Goal: Information Seeking & Learning: Learn about a topic

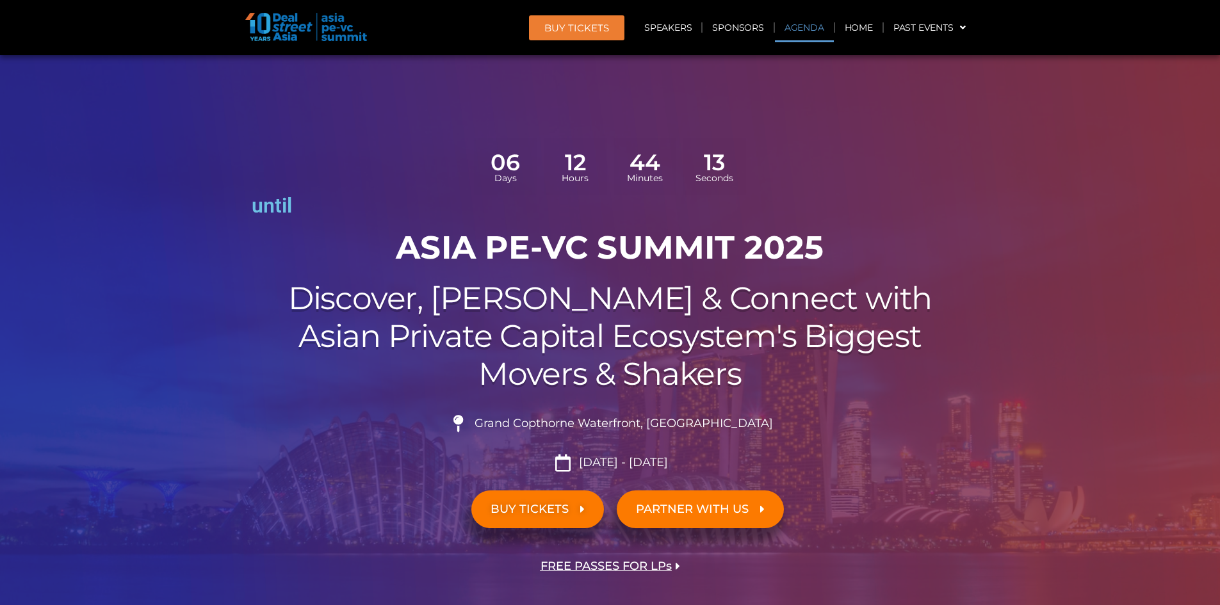
click at [798, 32] on link "Agenda" at bounding box center [804, 27] width 59 height 29
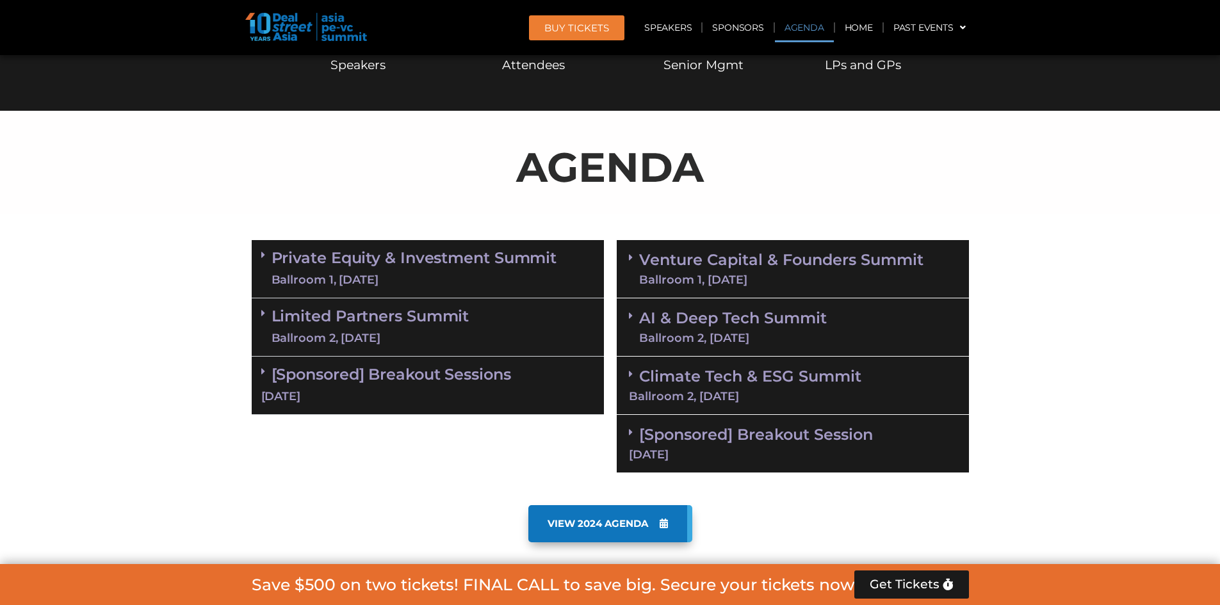
scroll to position [773, 0]
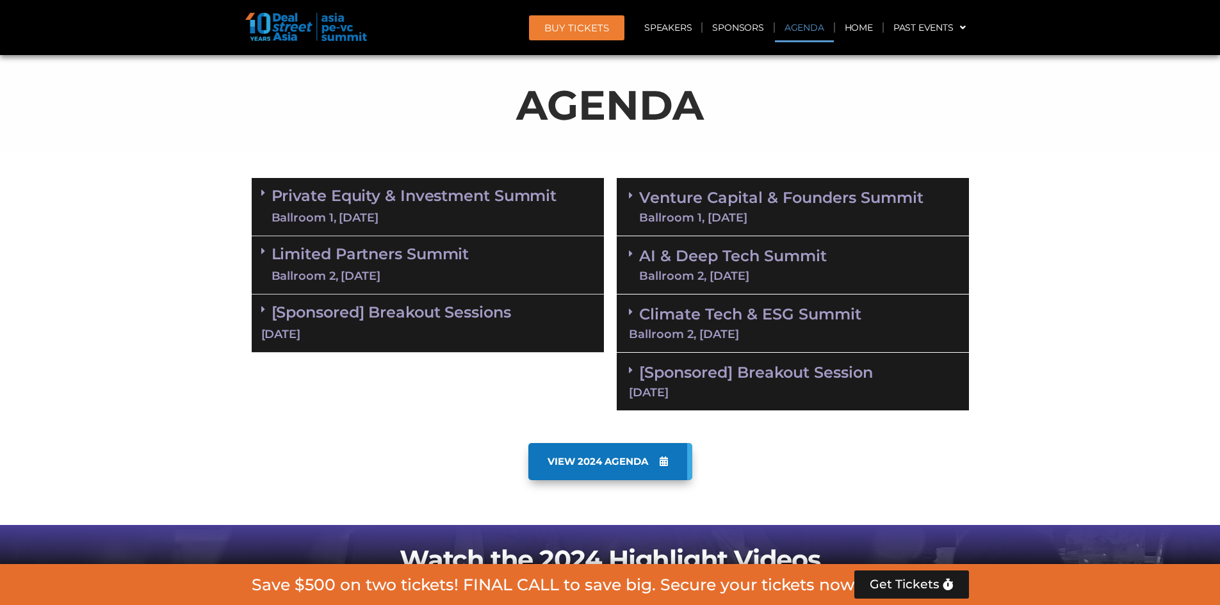
click at [476, 207] on link "Private Equity & Investment Summit Ballroom 1, [DATE]" at bounding box center [415, 207] width 286 height 38
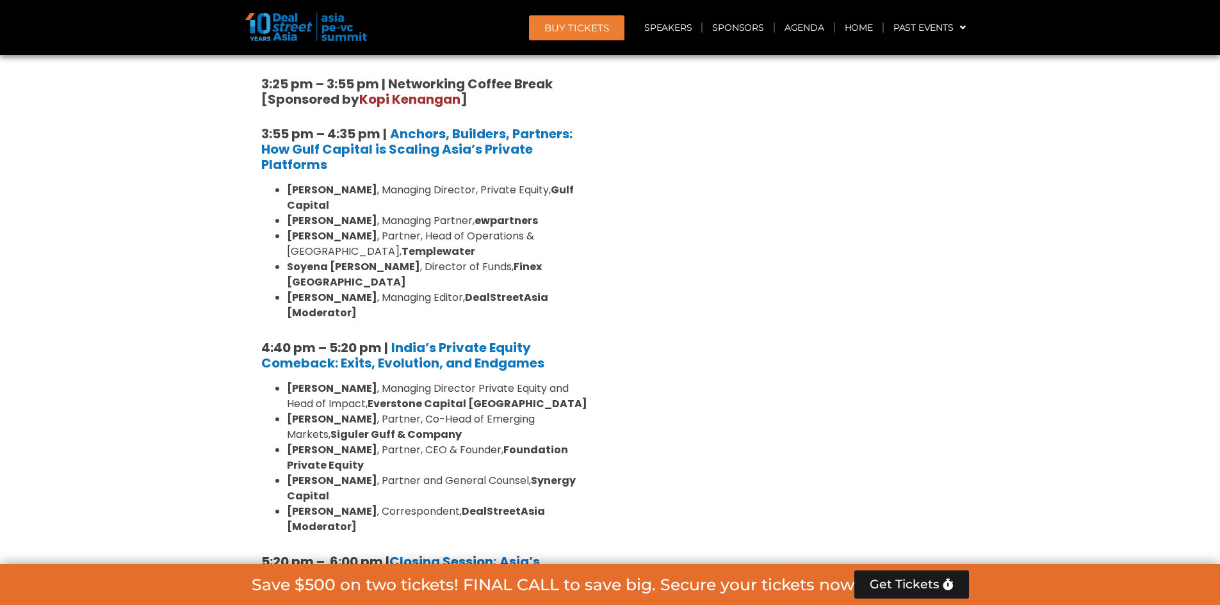
scroll to position [2464, 0]
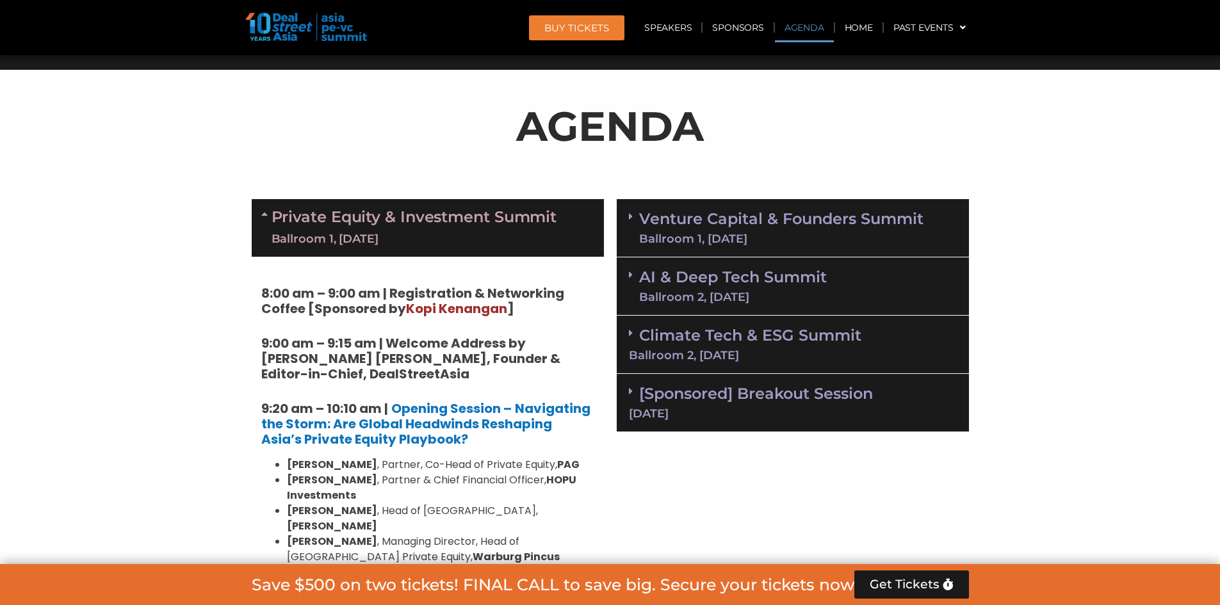
scroll to position [699, 0]
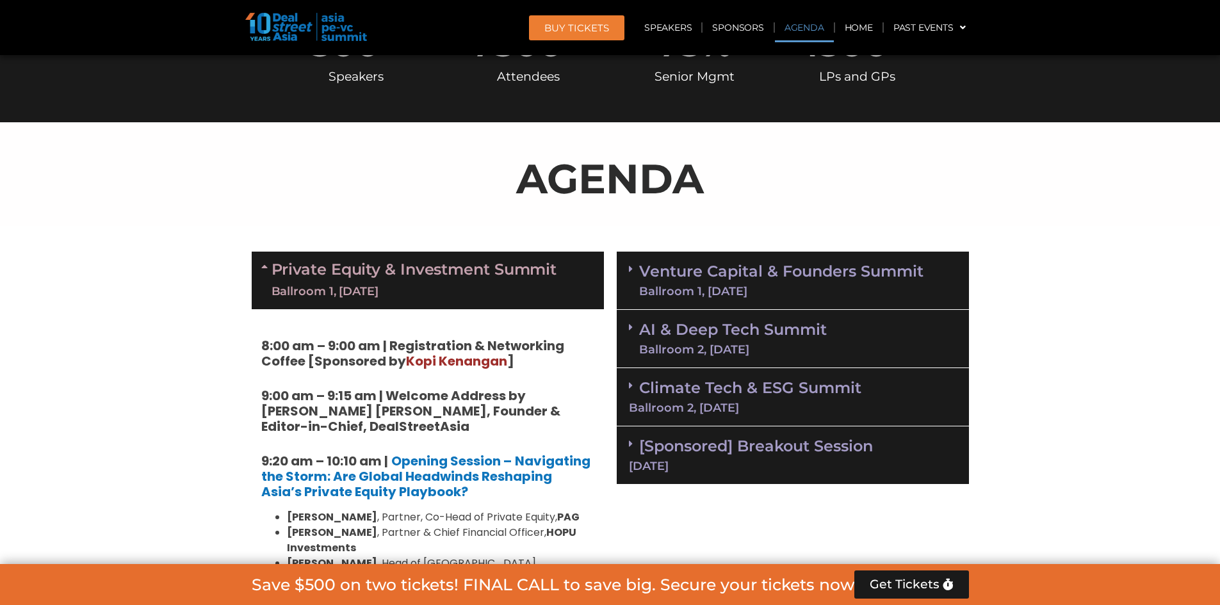
click at [705, 439] on link "[Sponsored] Breakout Session [DATE]" at bounding box center [793, 454] width 328 height 35
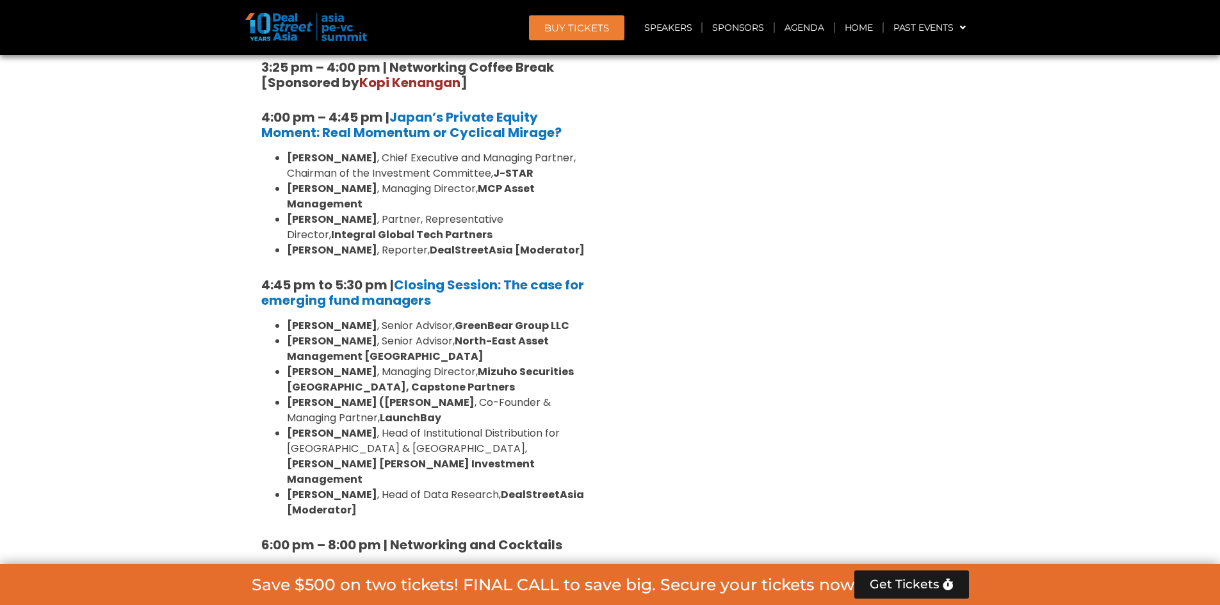
scroll to position [4195, 0]
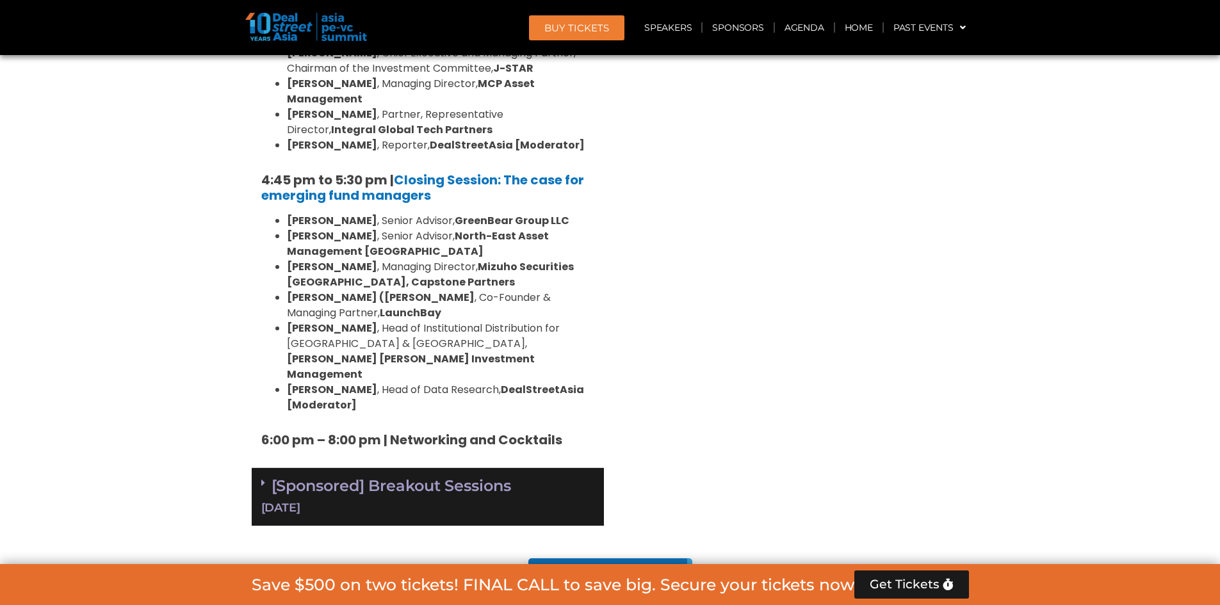
click at [482, 500] on div "[DATE]" at bounding box center [427, 508] width 333 height 16
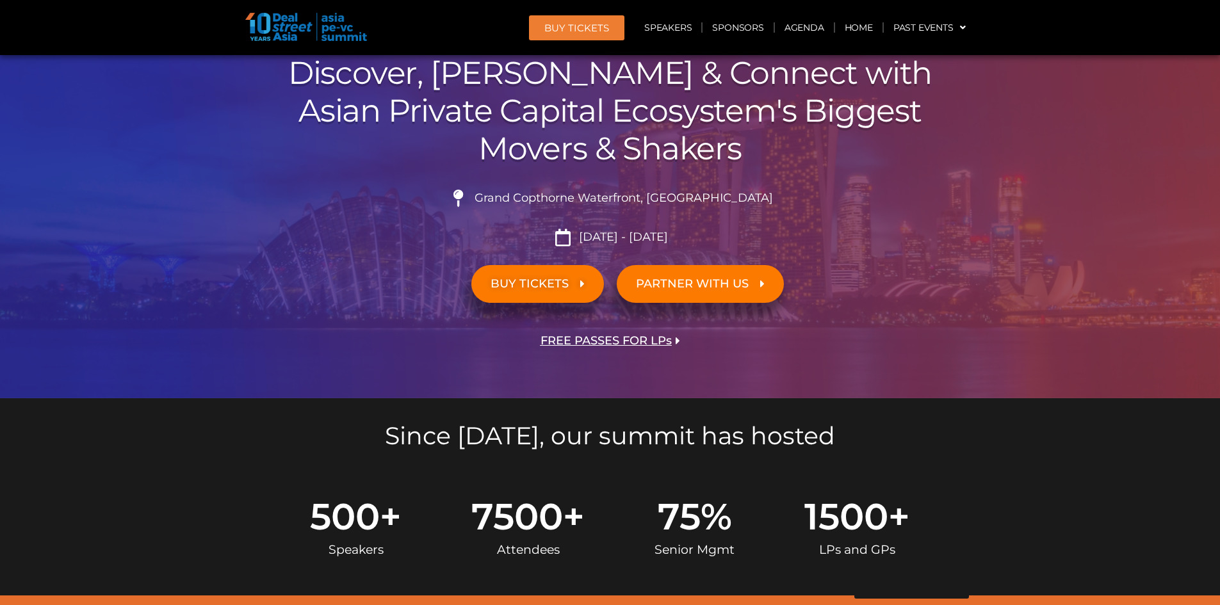
scroll to position [114, 0]
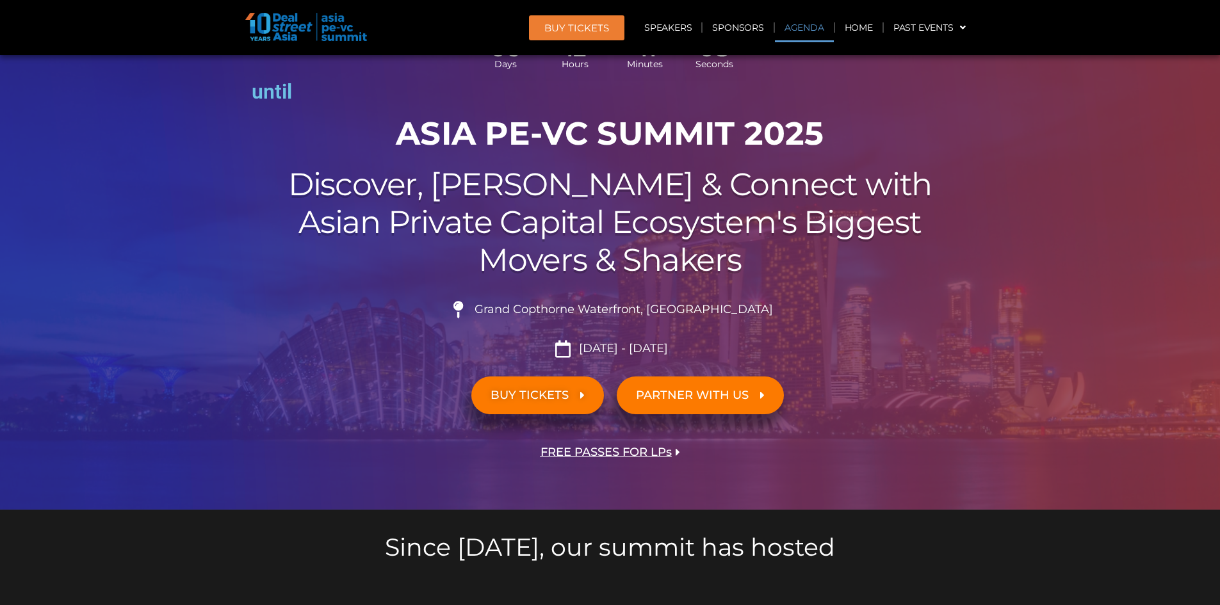
click at [788, 25] on link "Agenda" at bounding box center [804, 27] width 59 height 29
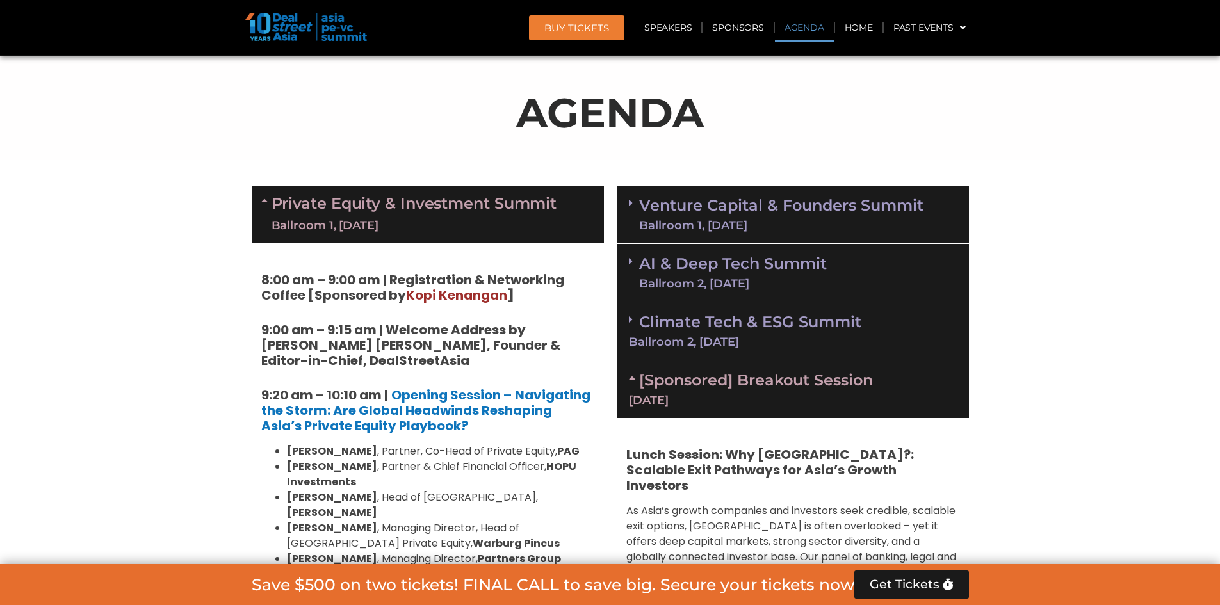
scroll to position [773, 0]
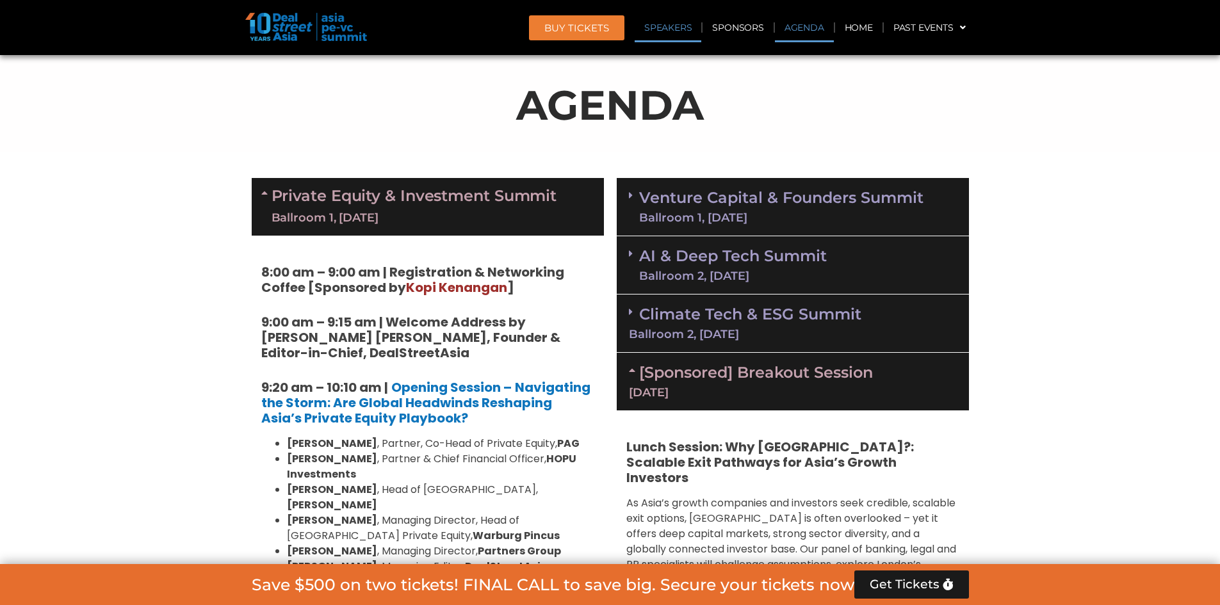
click at [660, 28] on link "Speakers" at bounding box center [668, 27] width 67 height 29
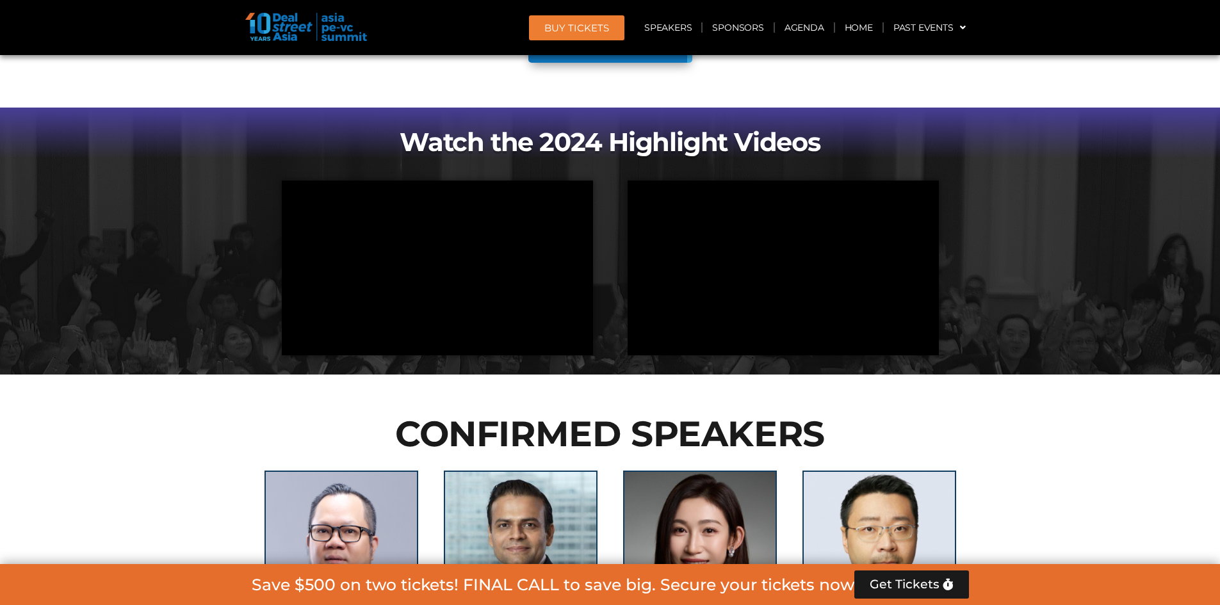
scroll to position [5875, 0]
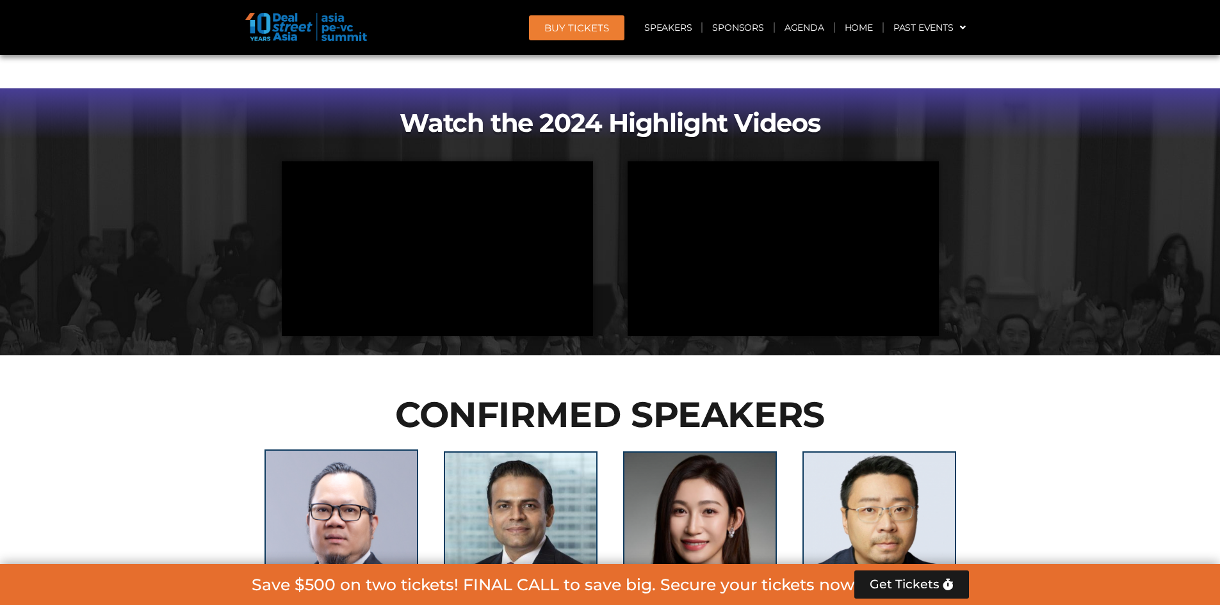
click at [397, 450] on img at bounding box center [342, 527] width 154 height 154
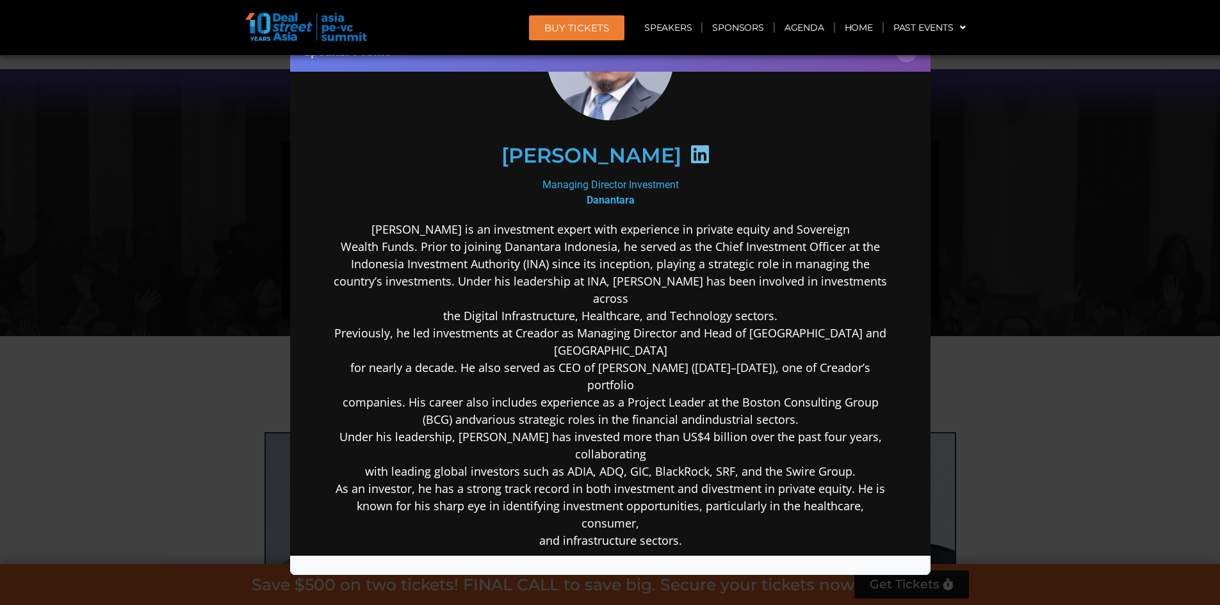
scroll to position [118, 0]
drag, startPoint x: 925, startPoint y: 247, endPoint x: 1221, endPoint y: 382, distance: 325.4
click at [907, 58] on button "×" at bounding box center [907, 51] width 22 height 22
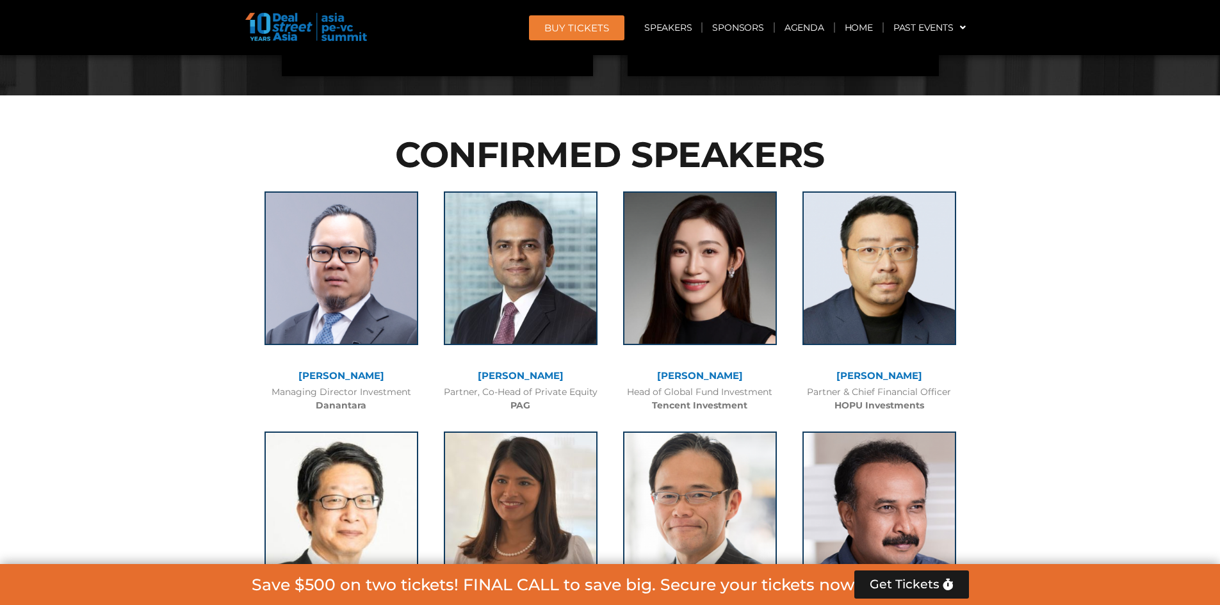
scroll to position [6173, 0]
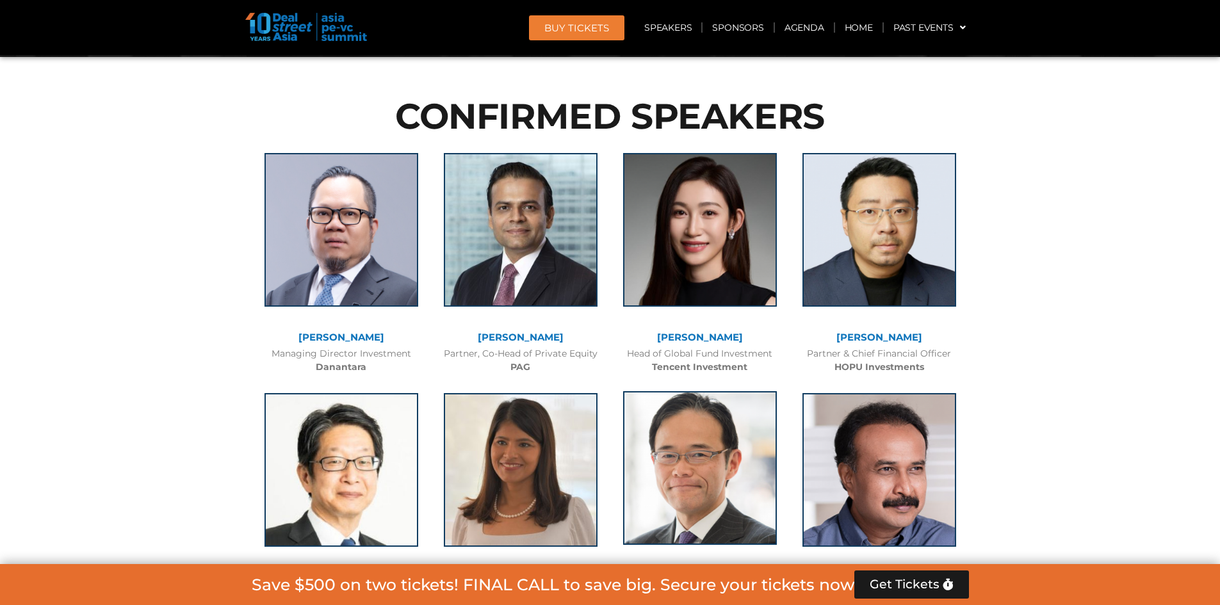
click at [693, 391] on img at bounding box center [700, 468] width 154 height 154
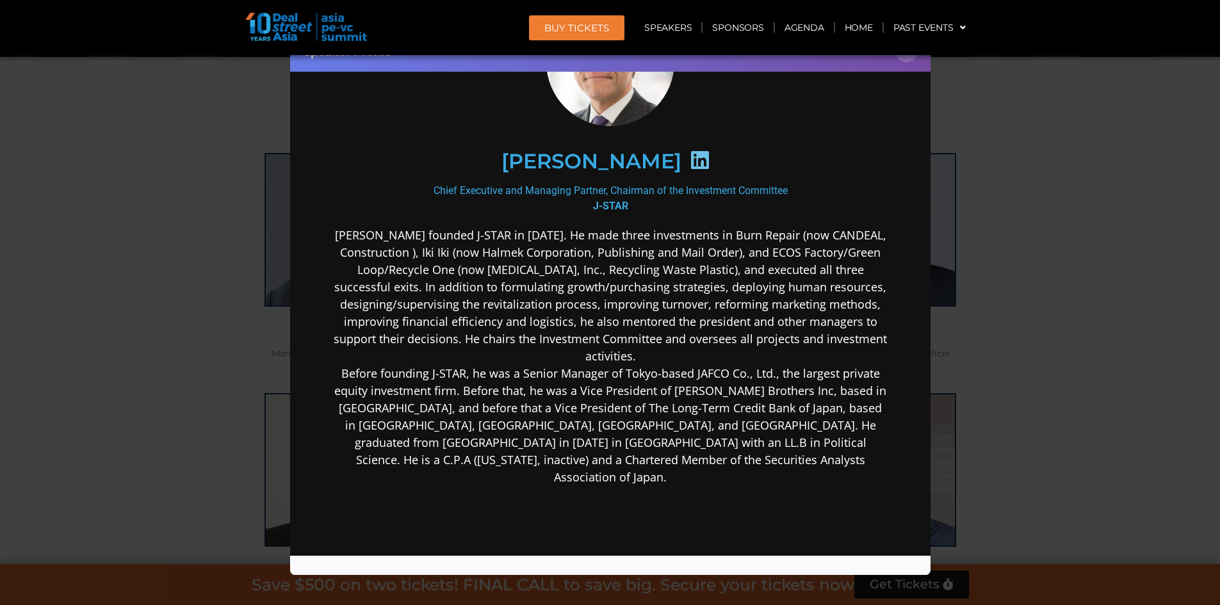
scroll to position [117, 0]
click at [1200, 162] on div "Speaker Profile ×" at bounding box center [610, 302] width 1220 height 605
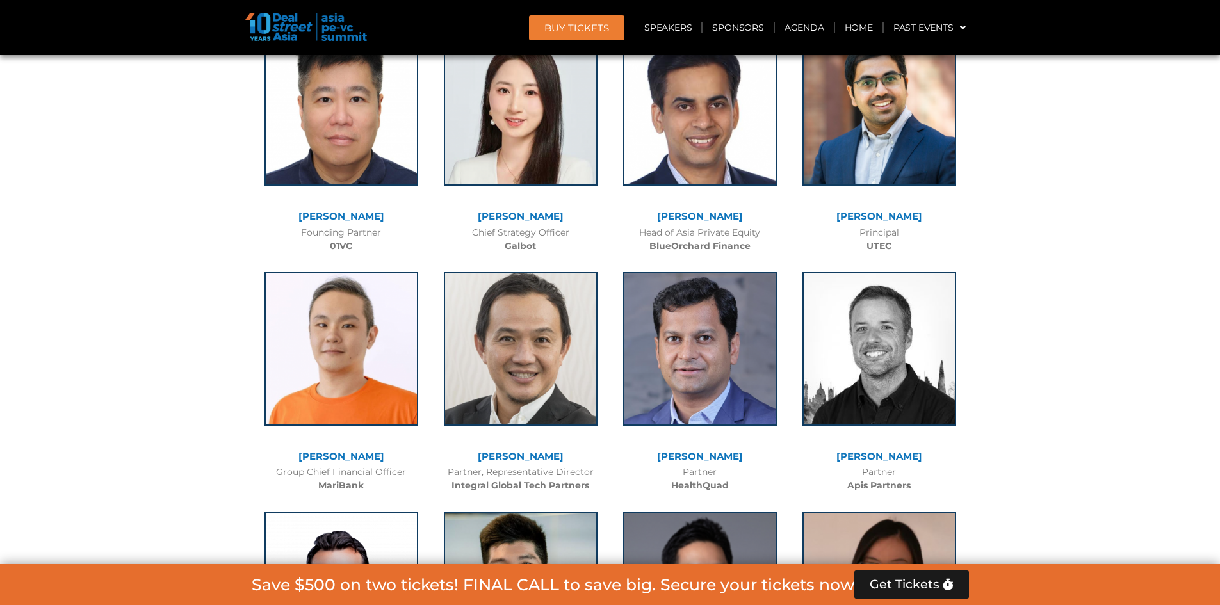
scroll to position [12382, 0]
